Goal: Check status: Check status

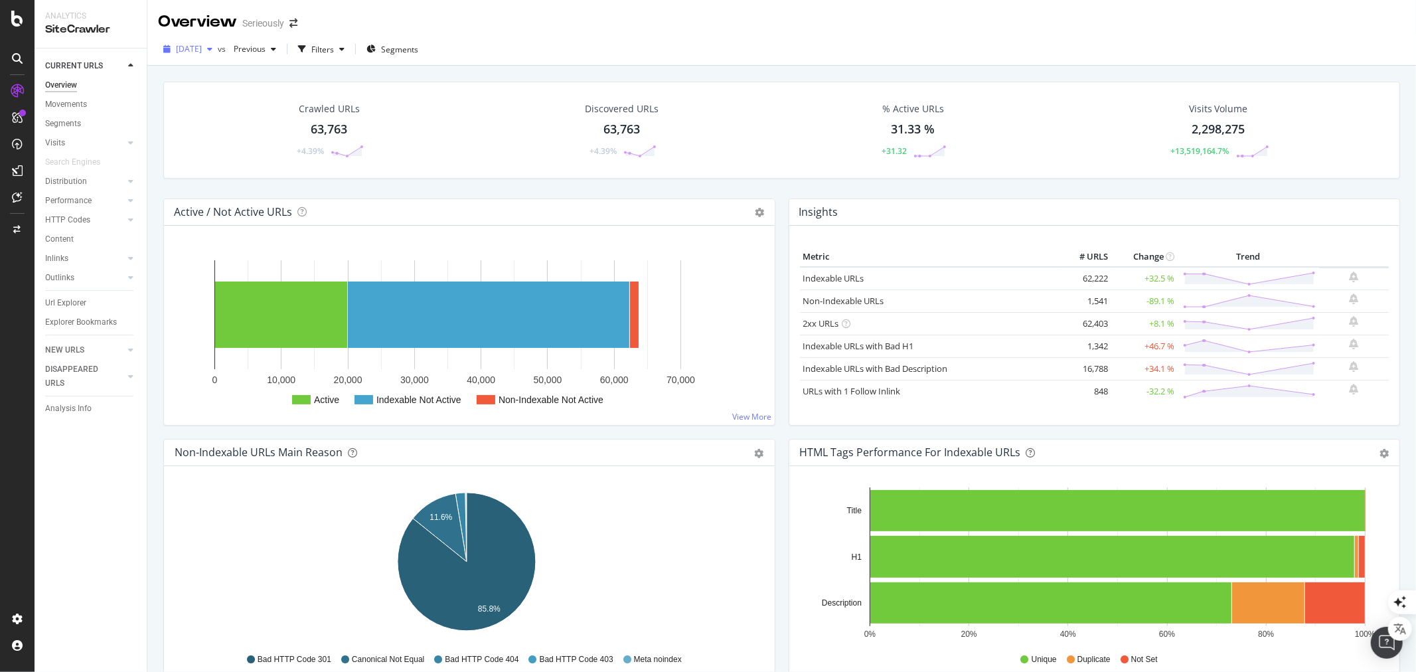
click at [190, 51] on span "2025 Sep. 2nd" at bounding box center [189, 48] width 26 height 11
